Goal: Information Seeking & Learning: Learn about a topic

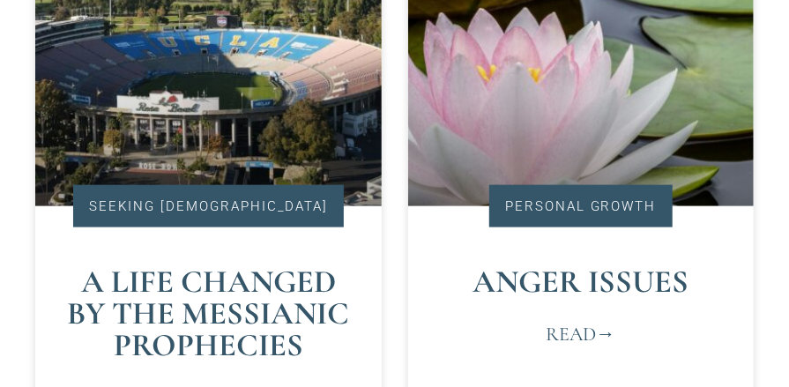
scroll to position [767, 0]
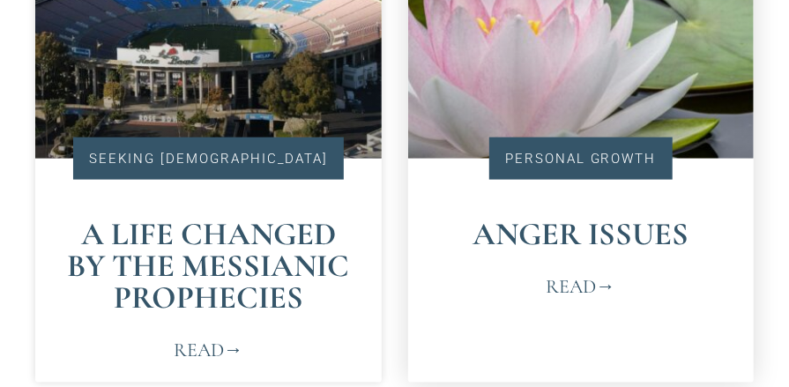
click at [581, 289] on link "Read" at bounding box center [580, 286] width 70 height 29
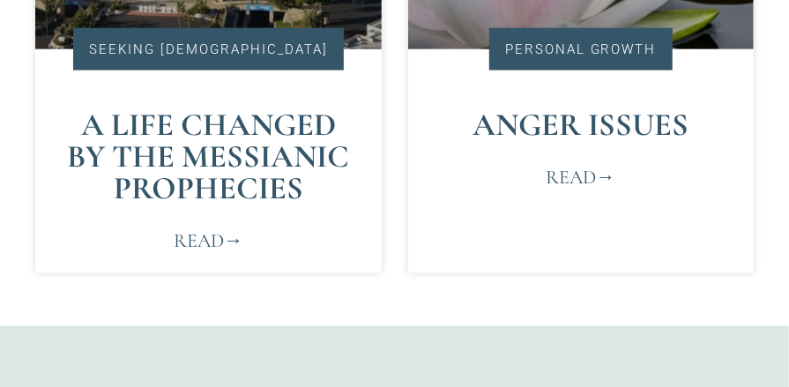
scroll to position [910, 0]
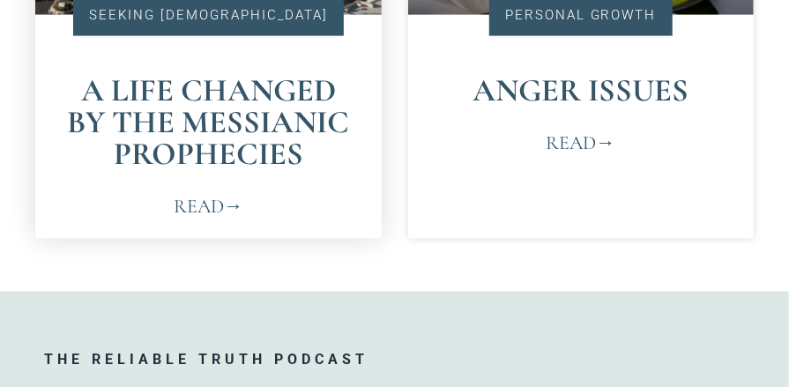
click at [203, 208] on link "Read" at bounding box center [209, 206] width 70 height 29
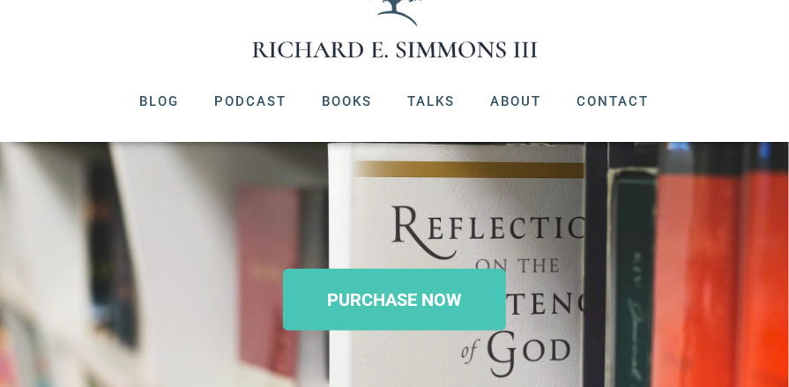
scroll to position [129, 0]
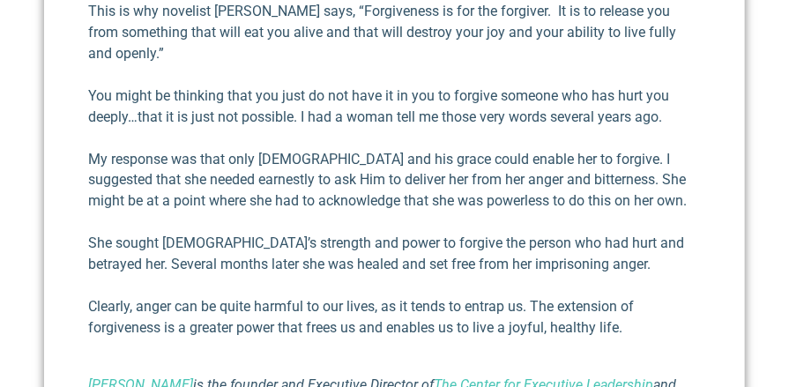
scroll to position [1047, 0]
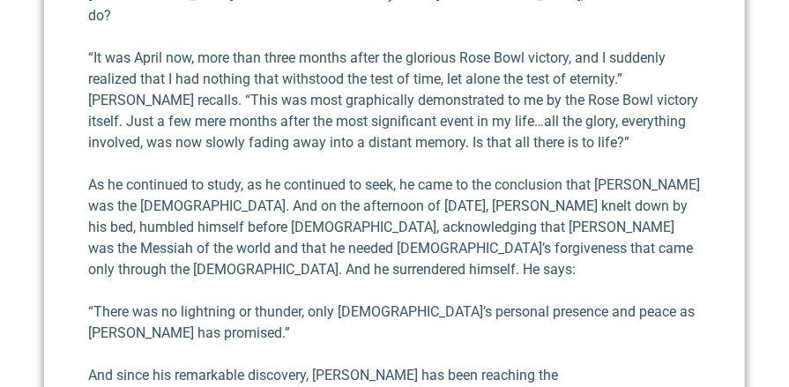
scroll to position [1969, 0]
